Goal: Navigation & Orientation: Find specific page/section

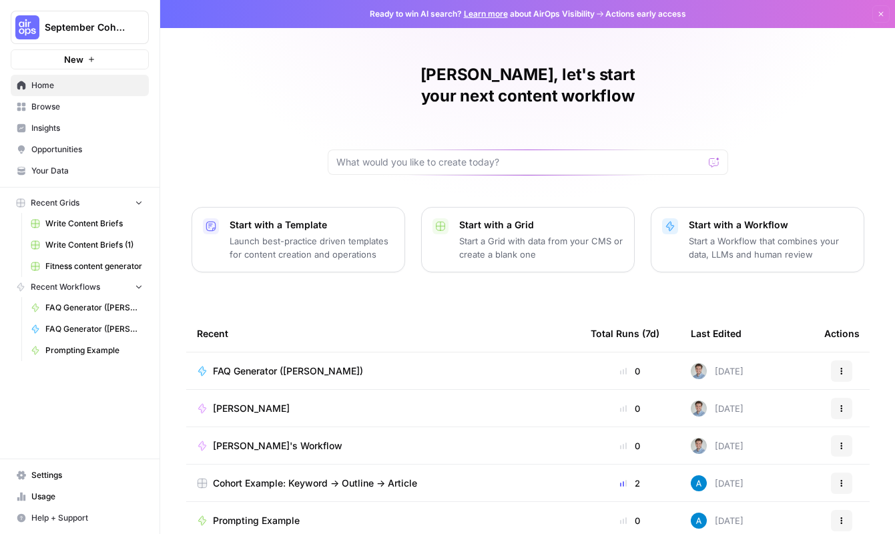
click at [55, 98] on link "Browse" at bounding box center [80, 106] width 138 height 21
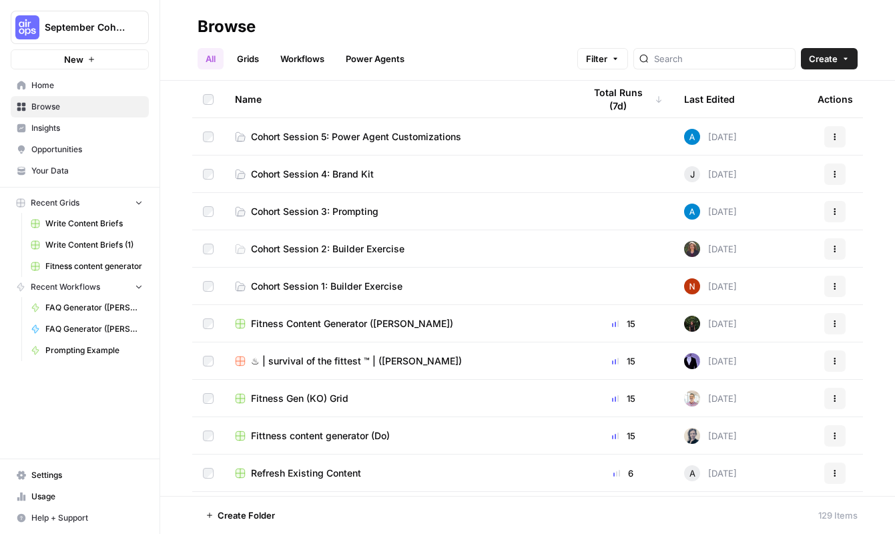
click at [373, 126] on td "Cohort Session 5: Power Agent Customizations" at bounding box center [398, 136] width 349 height 37
click at [406, 138] on span "Cohort Session 5: Power Agent Customizations" at bounding box center [356, 136] width 210 height 13
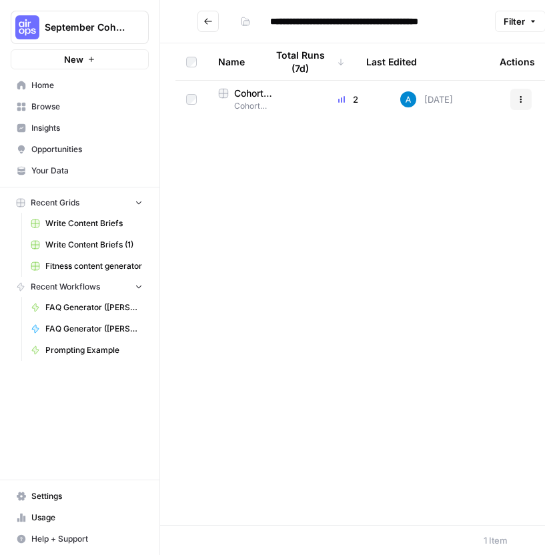
click at [77, 108] on span "Browse" at bounding box center [86, 107] width 111 height 12
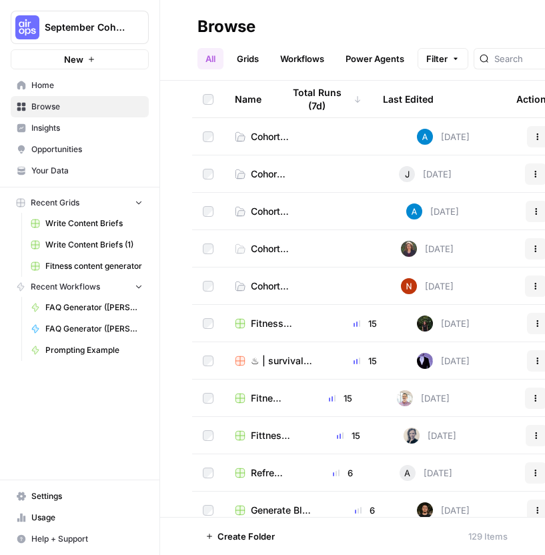
click at [81, 168] on span "Your Data" at bounding box center [86, 171] width 111 height 12
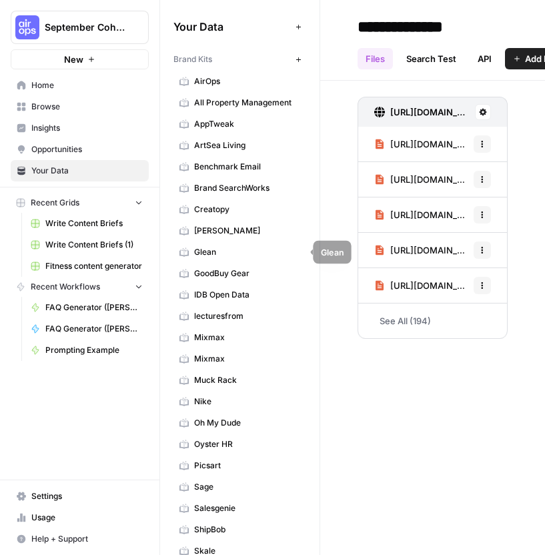
click at [244, 258] on link "Glean" at bounding box center [240, 252] width 133 height 21
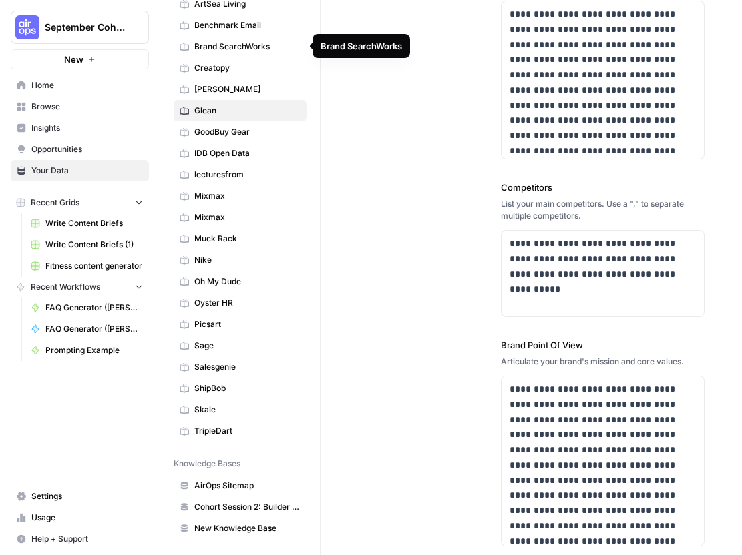
scroll to position [142, 0]
click at [228, 352] on link "Sage" at bounding box center [240, 345] width 133 height 21
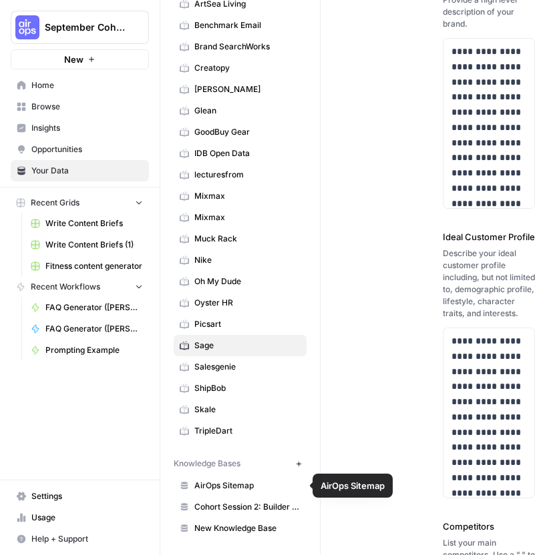
click at [227, 481] on span "AirOps Sitemap" at bounding box center [247, 486] width 106 height 12
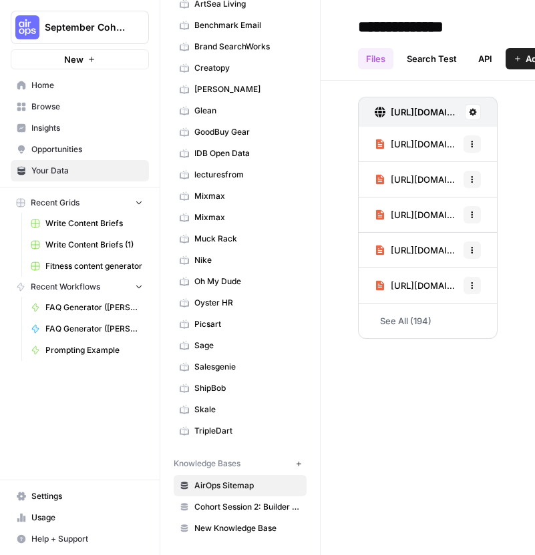
click at [473, 111] on icon at bounding box center [473, 112] width 8 height 8
click at [373, 383] on div "**********" at bounding box center [427, 277] width 214 height 555
click at [296, 462] on icon "button" at bounding box center [298, 464] width 7 height 7
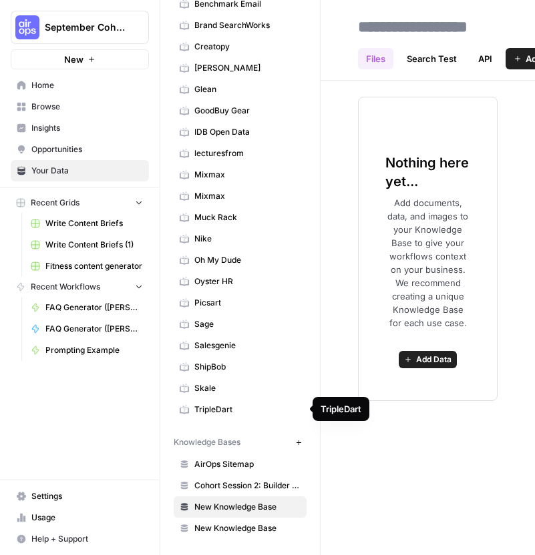
scroll to position [163, 0]
click at [226, 429] on div "Brand Kits New AirOps All Property Management AppTweak ArtSea Living Benchmark …" at bounding box center [240, 212] width 133 height 654
click at [67, 36] on button "September Cohort" at bounding box center [80, 27] width 138 height 33
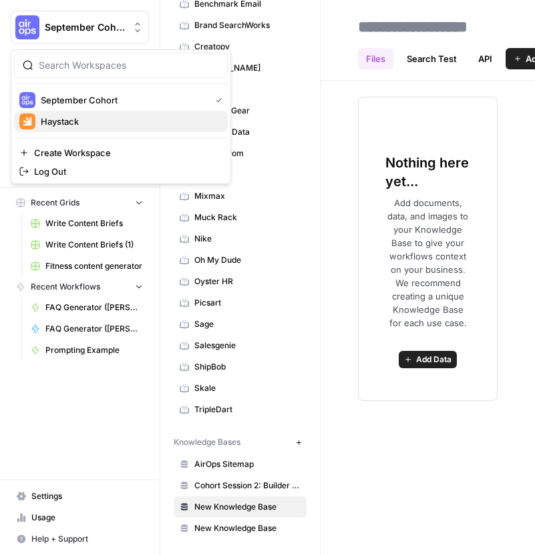
click at [64, 116] on span "Haystack" at bounding box center [129, 121] width 176 height 13
